Goal: Task Accomplishment & Management: Manage account settings

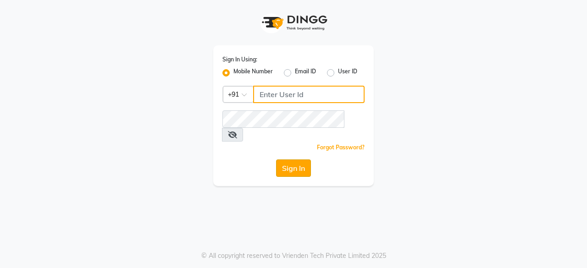
type input "8010545836"
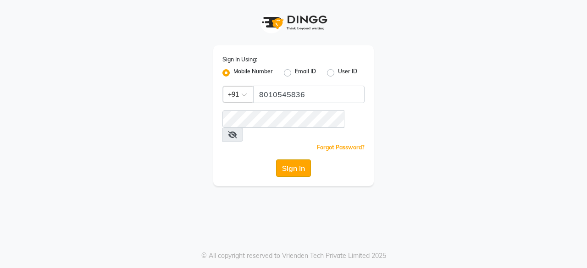
click at [292, 160] on button "Sign In" at bounding box center [293, 168] width 35 height 17
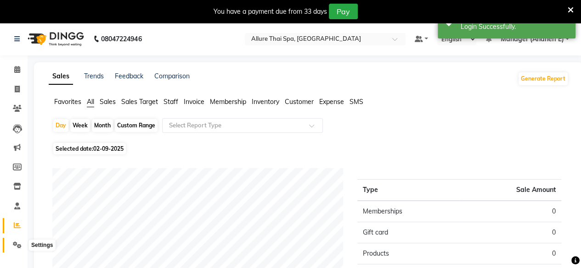
click at [17, 246] on icon at bounding box center [17, 245] width 9 height 7
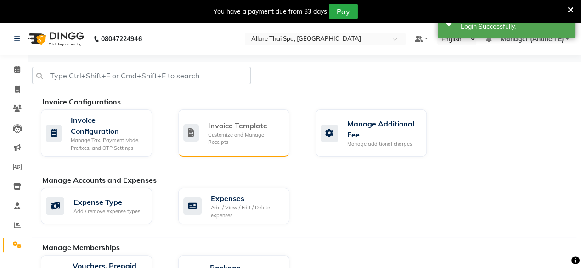
click at [234, 130] on div "Invoice Template" at bounding box center [245, 125] width 74 height 11
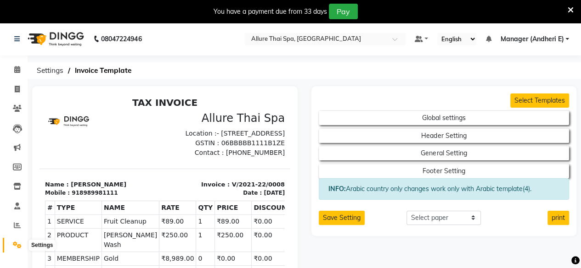
click at [17, 248] on icon at bounding box center [17, 245] width 9 height 7
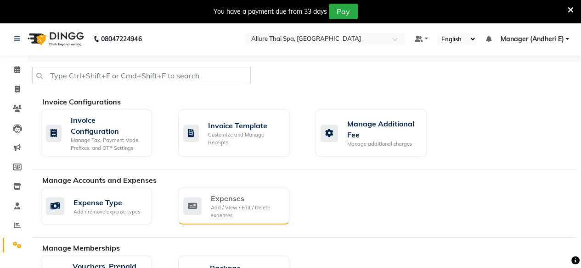
click at [232, 202] on div "Expenses" at bounding box center [246, 198] width 71 height 11
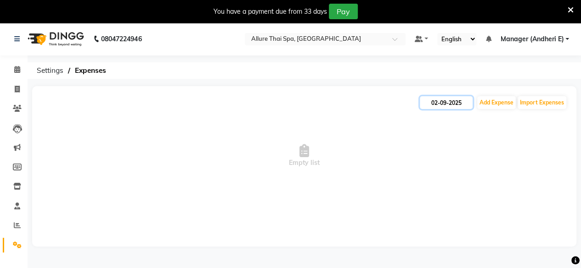
click at [444, 104] on input "02-09-2025" at bounding box center [445, 102] width 53 height 13
select select "9"
select select "2025"
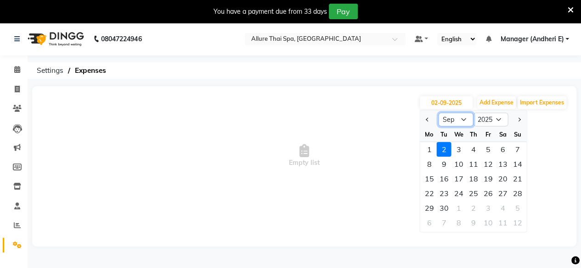
click at [461, 119] on select "Jan Feb Mar Apr May Jun [DATE] Aug Sep Oct Nov Dec" at bounding box center [455, 120] width 35 height 14
select select "8"
click at [438, 113] on select "Jan Feb Mar Apr May Jun [DATE] Aug Sep Oct Nov Dec" at bounding box center [455, 120] width 35 height 14
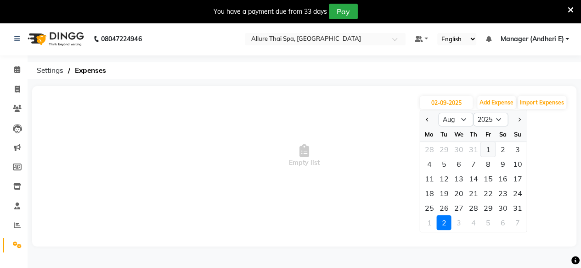
click at [486, 150] on div "1" at bounding box center [487, 149] width 15 height 15
type input "[DATE]"
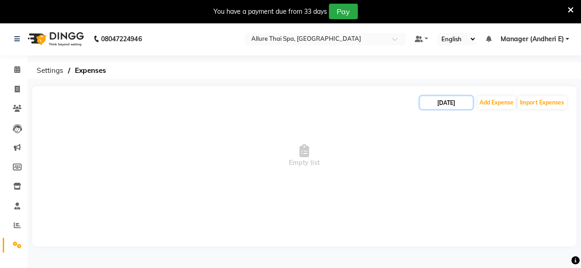
click at [443, 101] on input "[DATE]" at bounding box center [445, 102] width 53 height 13
select select "8"
select select "2025"
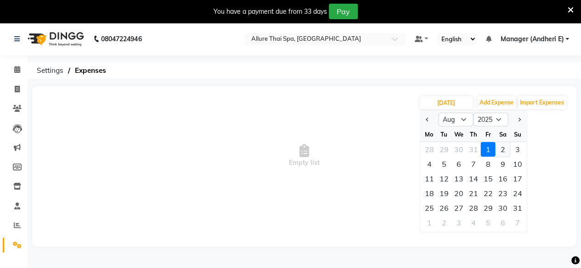
click at [503, 149] on div "2" at bounding box center [502, 149] width 15 height 15
type input "[DATE]"
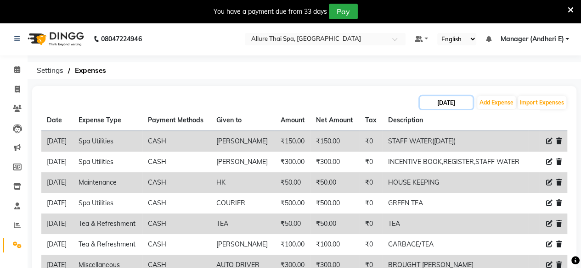
click at [447, 105] on input "[DATE]" at bounding box center [445, 102] width 53 height 13
select select "8"
select select "2025"
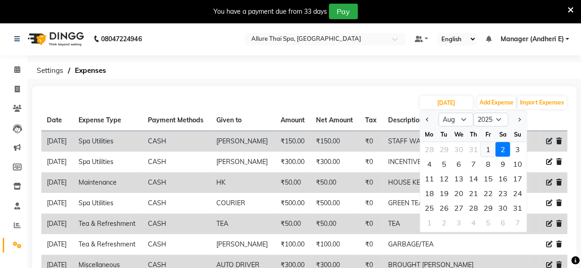
click at [487, 153] on div "1" at bounding box center [487, 149] width 15 height 15
type input "[DATE]"
